Goal: Information Seeking & Learning: Learn about a topic

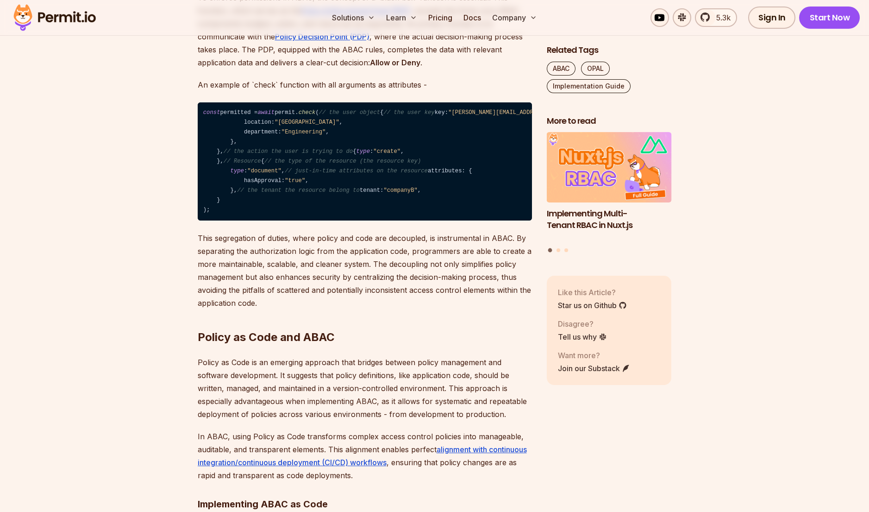
scroll to position [1220, 0]
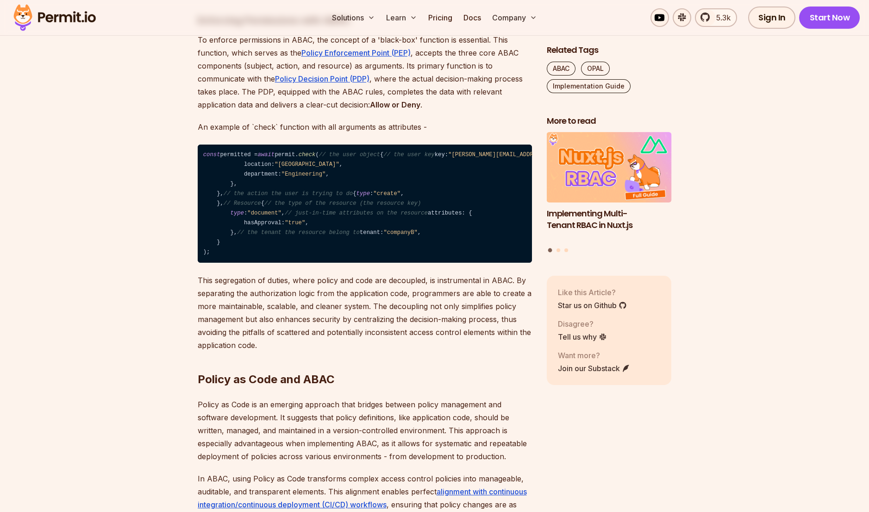
click at [356, 197] on span "type" at bounding box center [362, 193] width 13 height 6
click at [290, 263] on code "const permitted = await permit. check ( // the user object { // the user key ke…" at bounding box center [365, 203] width 334 height 119
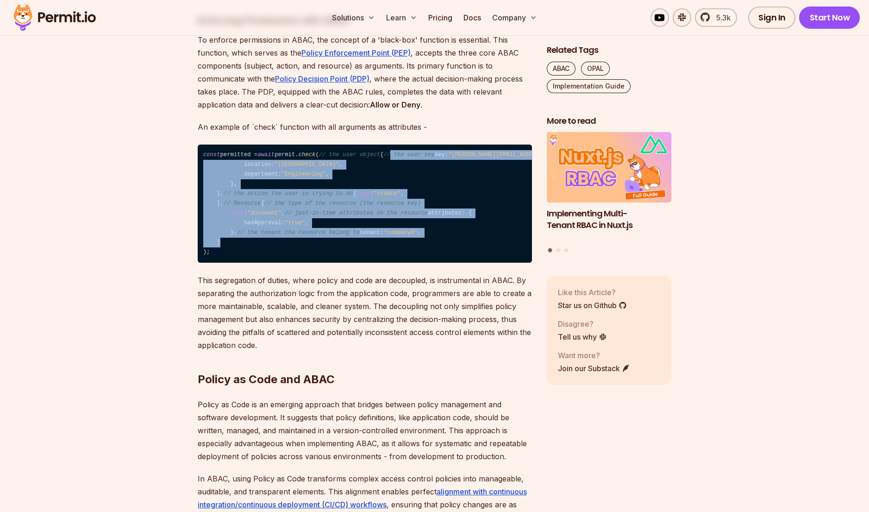
drag, startPoint x: 234, startPoint y: 170, endPoint x: 324, endPoint y: 377, distance: 225.0
click at [324, 263] on code "const permitted = await permit. check ( // the user object { // the user key ke…" at bounding box center [365, 203] width 334 height 119
click at [345, 232] on code "const permitted = await permit. check ( // the user object { // the user key ke…" at bounding box center [365, 203] width 334 height 119
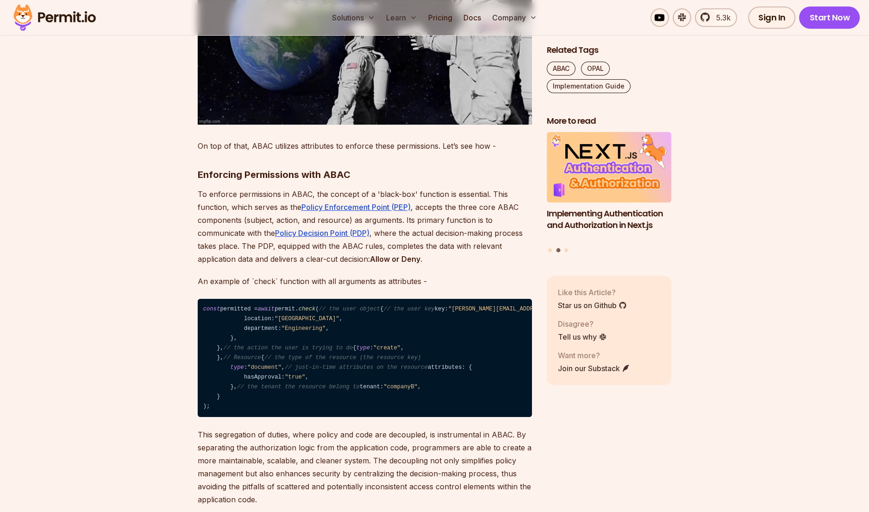
scroll to position [1052, 0]
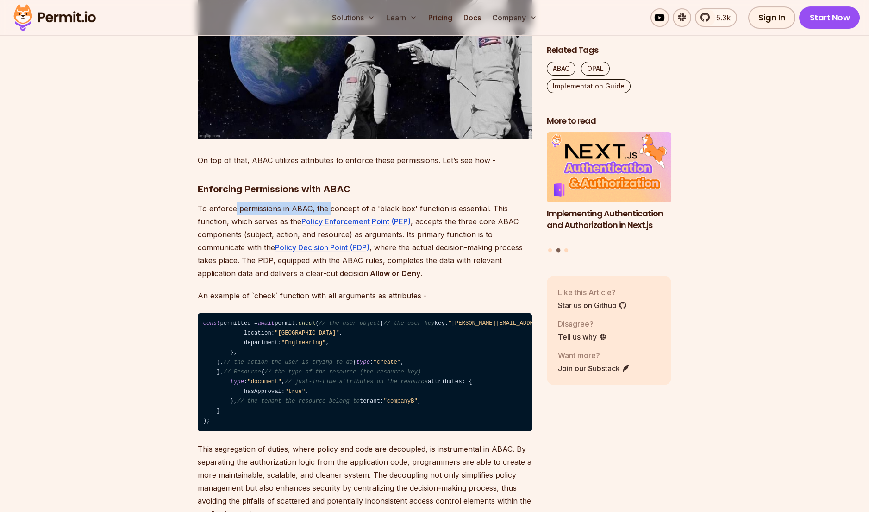
drag, startPoint x: 234, startPoint y: 194, endPoint x: 336, endPoint y: 187, distance: 101.6
drag, startPoint x: 336, startPoint y: 187, endPoint x: 166, endPoint y: 184, distance: 169.9
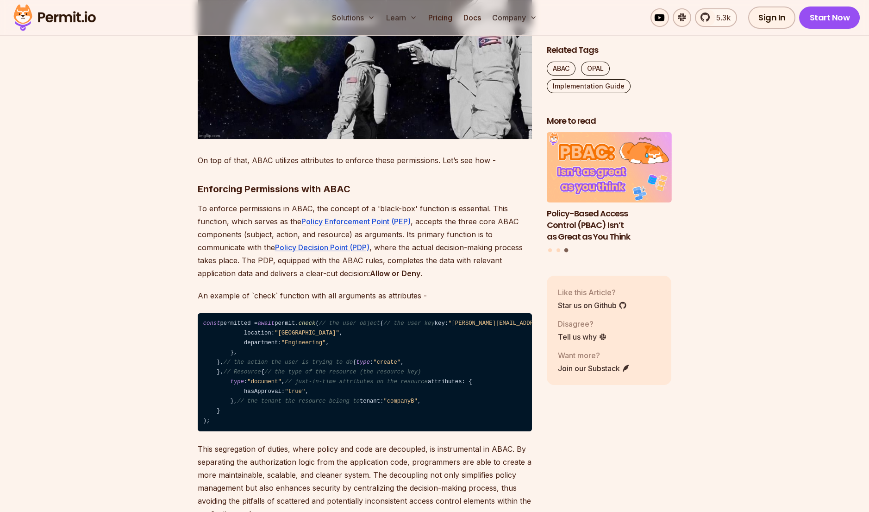
drag, startPoint x: 156, startPoint y: 189, endPoint x: 166, endPoint y: 192, distance: 11.0
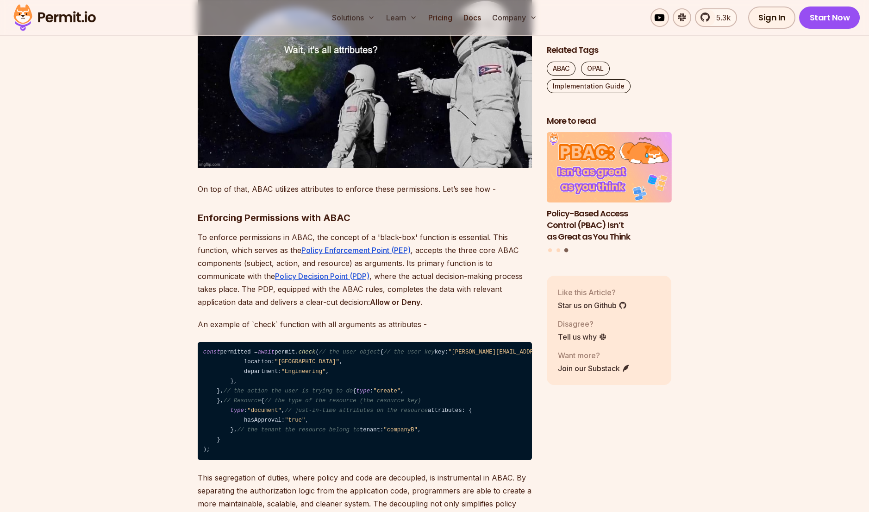
scroll to position [1010, 0]
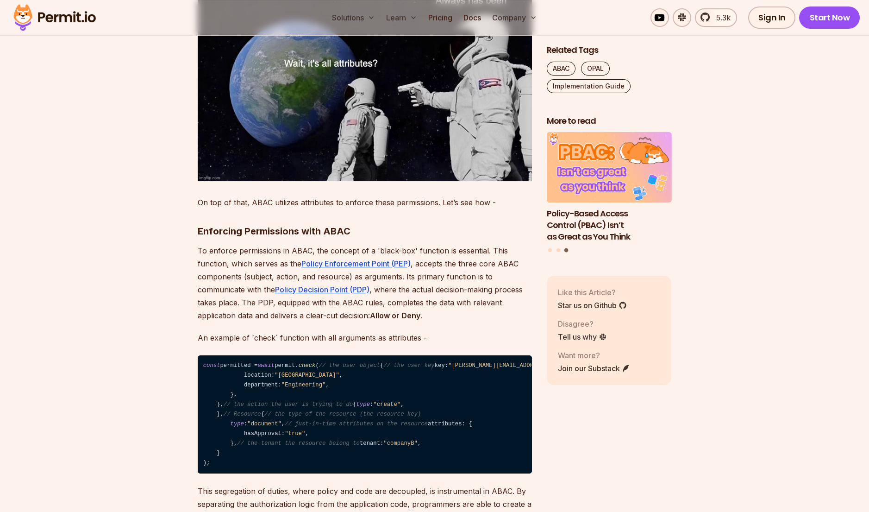
drag, startPoint x: 363, startPoint y: 252, endPoint x: 496, endPoint y: 254, distance: 133.3
click at [496, 254] on p "To enforce permissions in ABAC, the concept of a 'black-box' function is essent…" at bounding box center [365, 283] width 334 height 78
click at [463, 245] on p "To enforce permissions in ABAC, the concept of a 'black-box' function is essent…" at bounding box center [365, 283] width 334 height 78
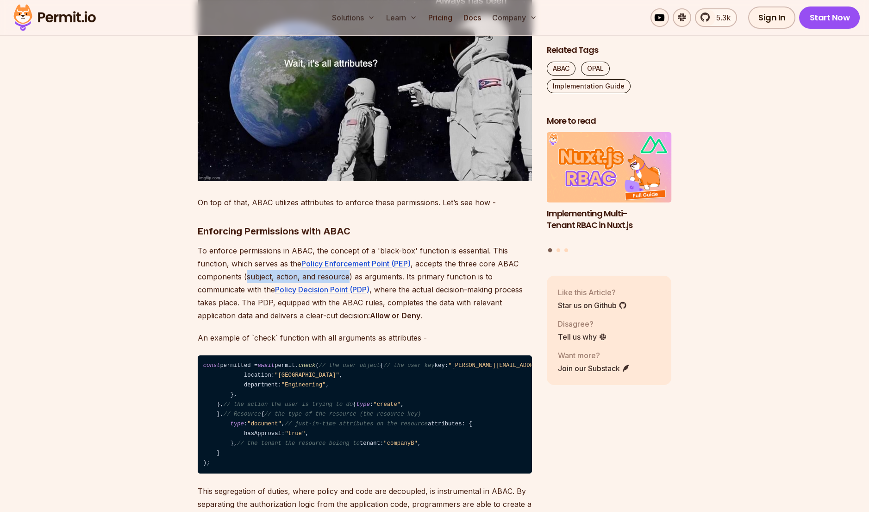
drag, startPoint x: 345, startPoint y: 261, endPoint x: 244, endPoint y: 266, distance: 101.5
click at [244, 266] on p "To enforce permissions in ABAC, the concept of a 'black-box' function is essent…" at bounding box center [365, 283] width 334 height 78
click at [424, 265] on p "To enforce permissions in ABAC, the concept of a 'black-box' function is essent…" at bounding box center [365, 283] width 334 height 78
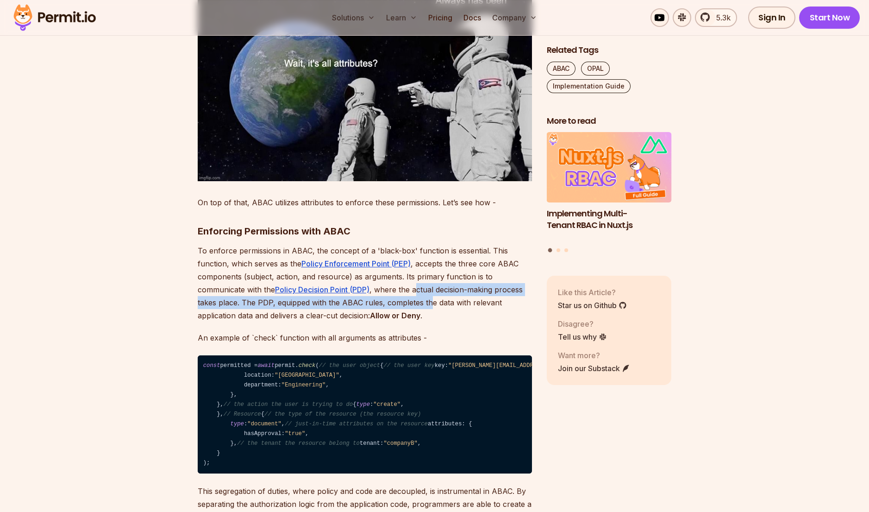
drag, startPoint x: 416, startPoint y: 272, endPoint x: 428, endPoint y: 284, distance: 17.0
click at [428, 284] on p "To enforce permissions in ABAC, the concept of a 'black-box' function is essent…" at bounding box center [365, 283] width 334 height 78
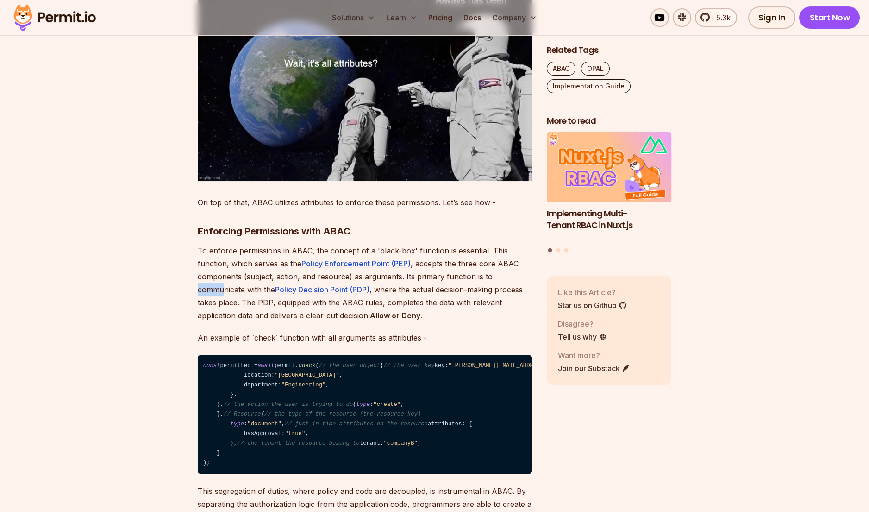
drag, startPoint x: 197, startPoint y: 271, endPoint x: 226, endPoint y: 276, distance: 30.1
click at [226, 276] on p "To enforce permissions in ABAC, the concept of a 'black-box' function is essent…" at bounding box center [365, 283] width 334 height 78
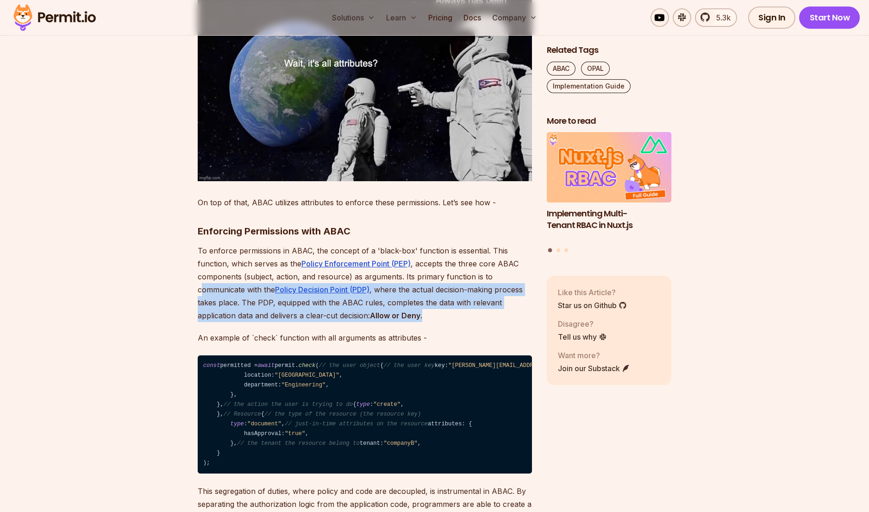
drag, startPoint x: 427, startPoint y: 303, endPoint x: 177, endPoint y: 283, distance: 250.8
click at [201, 277] on p "To enforce permissions in ABAC, the concept of a 'black-box' function is essent…" at bounding box center [365, 283] width 334 height 78
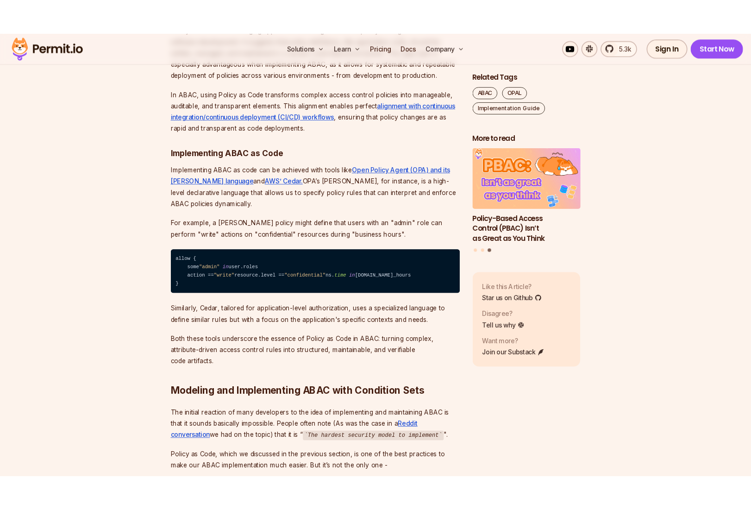
scroll to position [1641, 0]
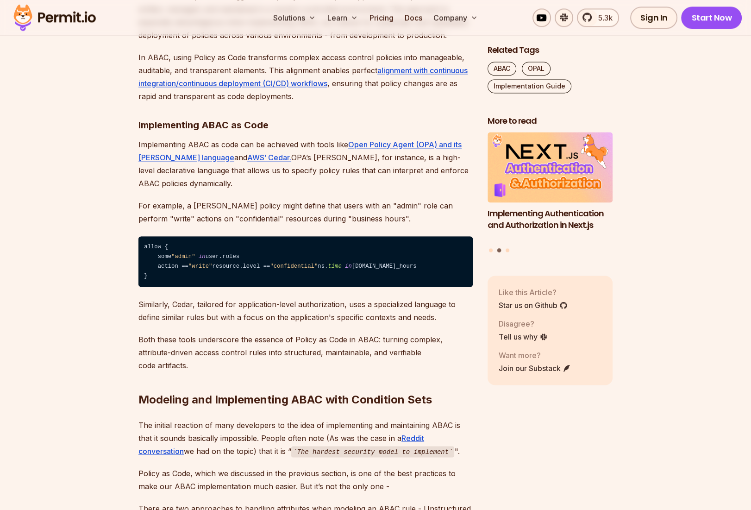
drag, startPoint x: 293, startPoint y: 100, endPoint x: 106, endPoint y: 128, distance: 189.1
click at [325, 42] on p "Policy as Code is an emerging approach that bridges between policy management a…" at bounding box center [305, 9] width 334 height 65
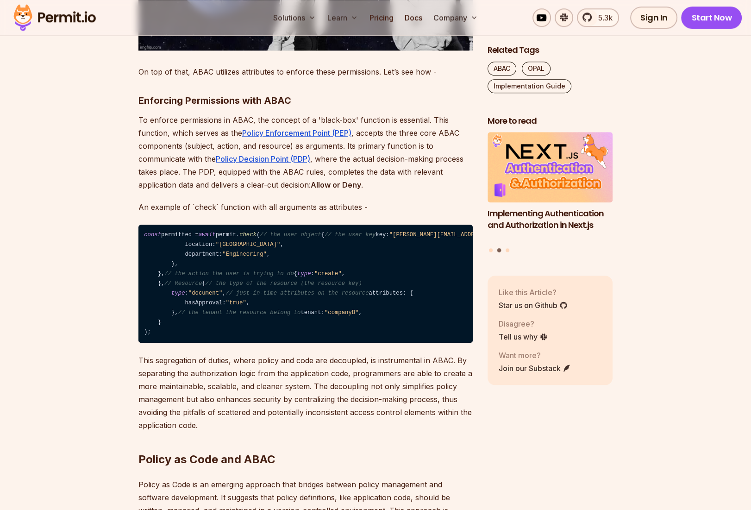
scroll to position [1136, 0]
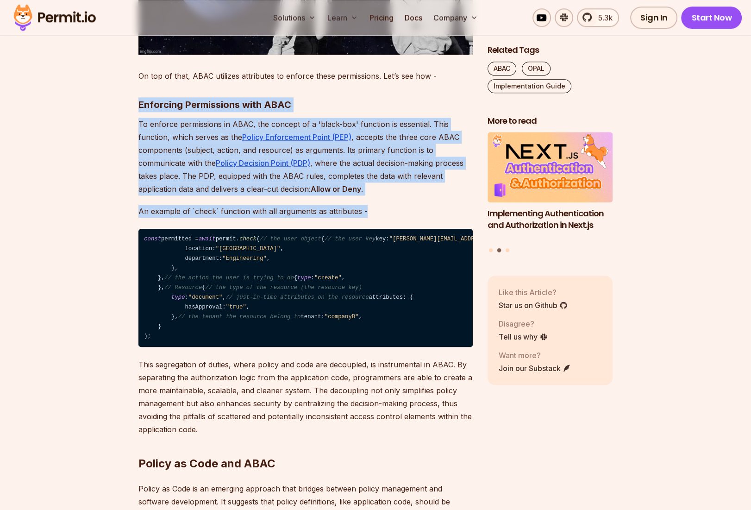
drag, startPoint x: 388, startPoint y: 199, endPoint x: 141, endPoint y: 90, distance: 270.7
drag, startPoint x: 139, startPoint y: 90, endPoint x: 125, endPoint y: 98, distance: 16.6
click at [138, 99] on strong "Enforcing Permissions with ABAC" at bounding box center [214, 104] width 153 height 11
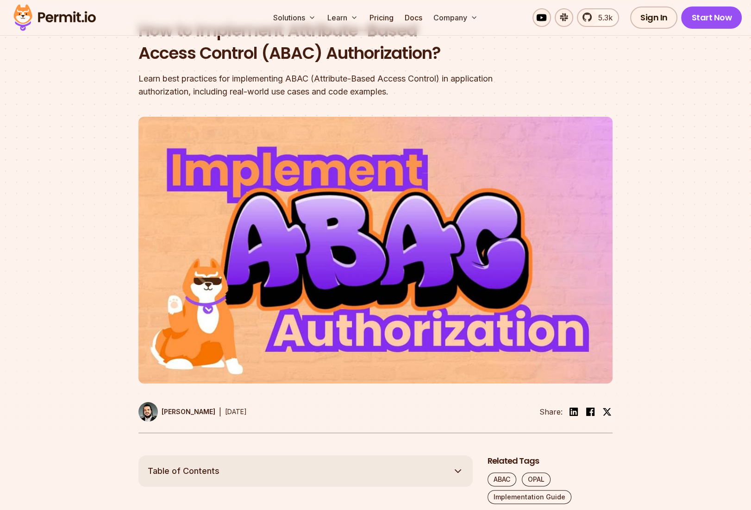
scroll to position [0, 0]
